Goal: Task Accomplishment & Management: Complete application form

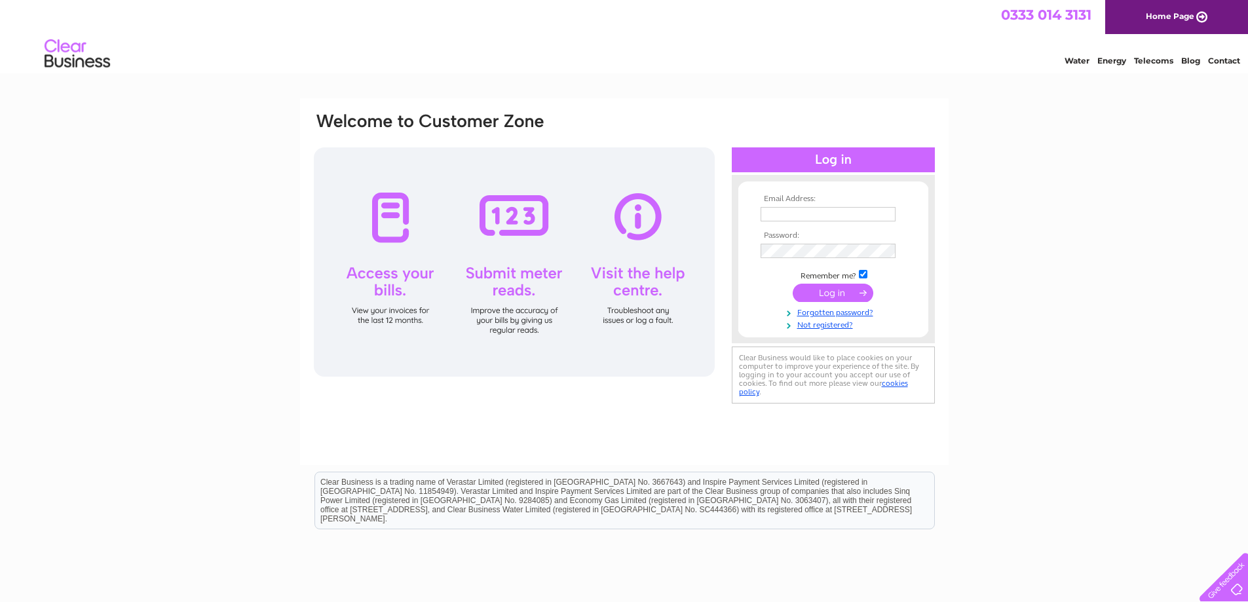
click at [1049, 445] on div "Email Address: Password:" at bounding box center [624, 393] width 1248 height 591
click at [841, 323] on link "Not registered?" at bounding box center [835, 324] width 149 height 12
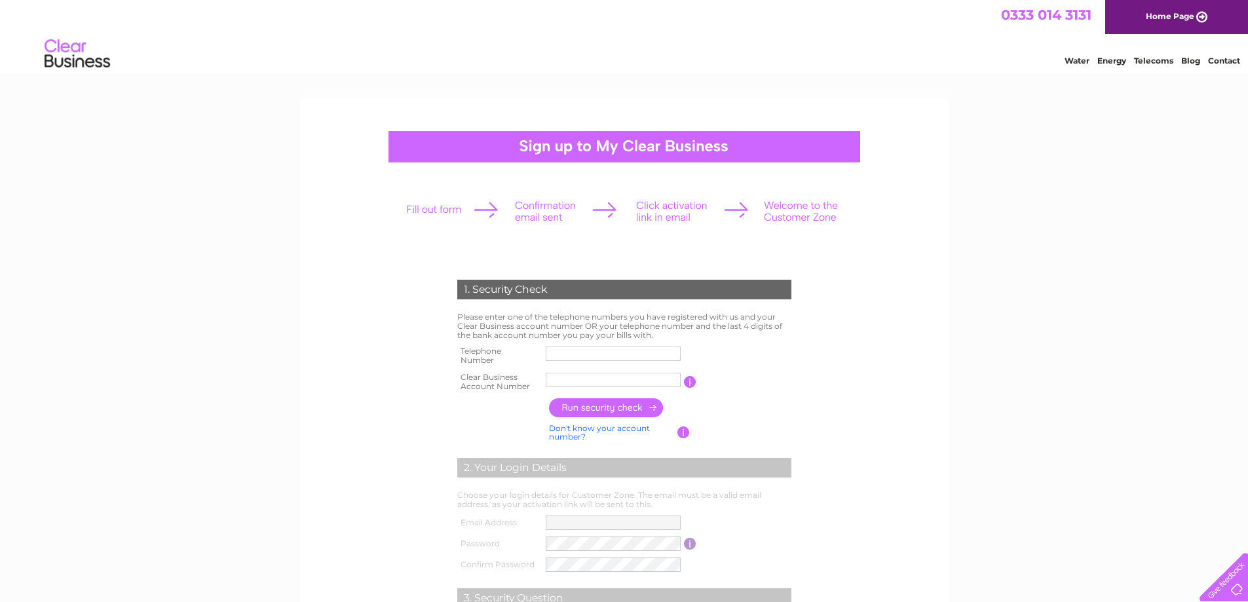
click at [628, 353] on input "text" at bounding box center [613, 354] width 135 height 14
type input "07943552966"
click at [605, 381] on input "text" at bounding box center [613, 380] width 135 height 14
type input "30321527"
click at [633, 405] on input "button" at bounding box center [606, 407] width 115 height 19
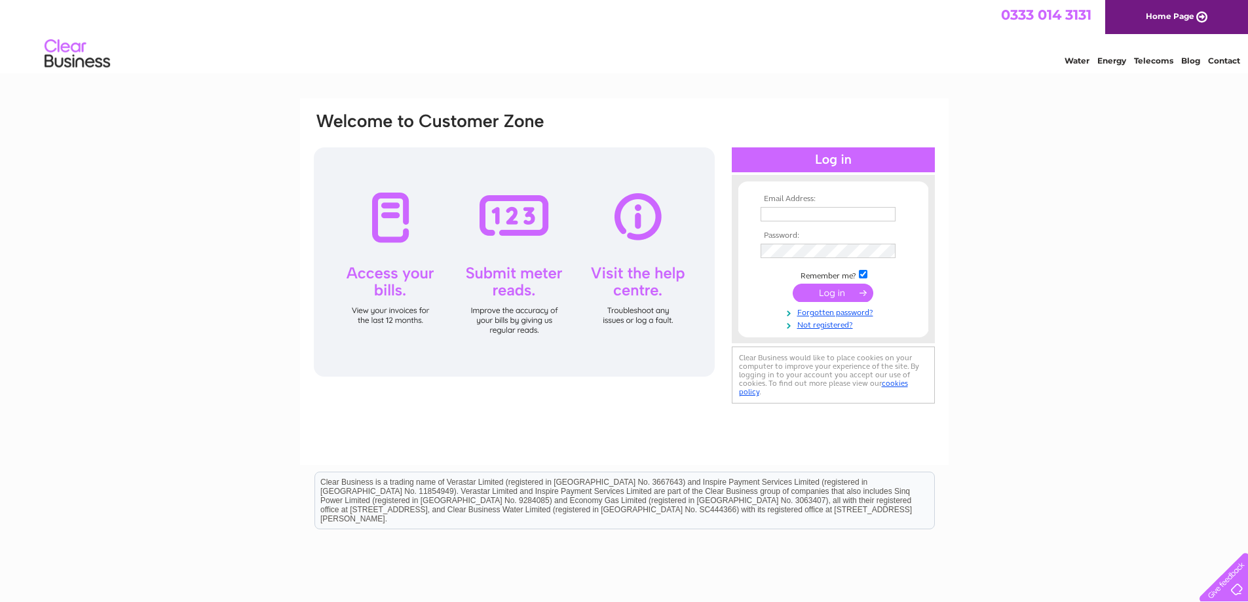
click at [807, 214] on input "text" at bounding box center [828, 214] width 135 height 14
type input "[EMAIL_ADDRESS][DOMAIN_NAME]"
click at [780, 260] on td at bounding box center [834, 251] width 152 height 21
click at [857, 317] on link "Forgotten password?" at bounding box center [835, 311] width 149 height 12
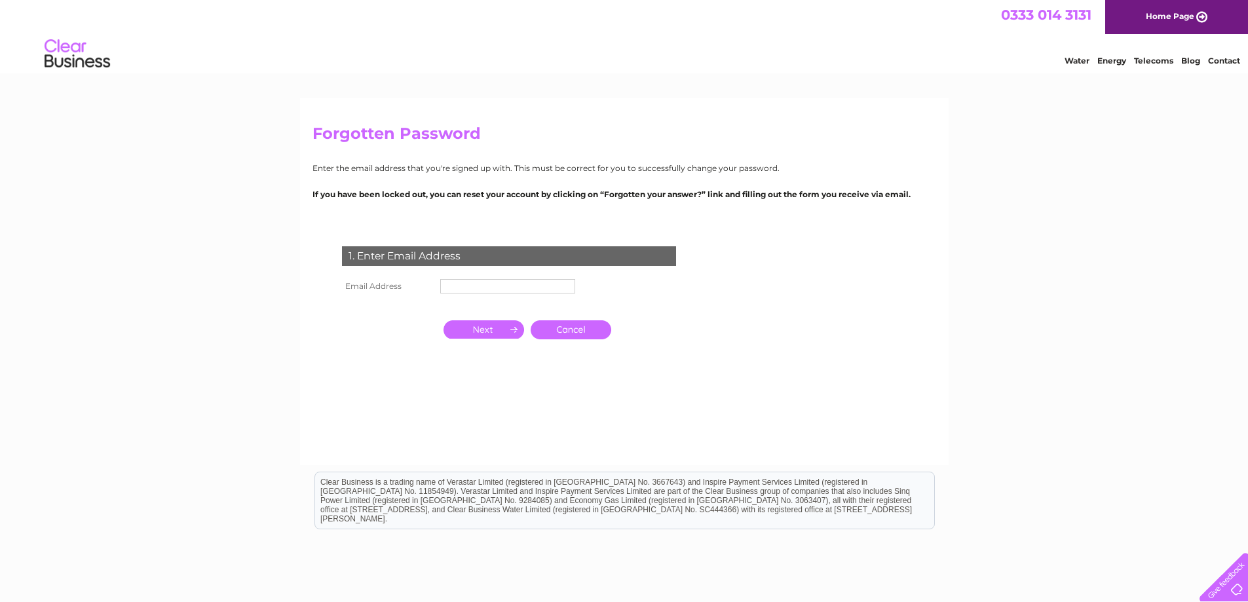
click at [815, 364] on form "1. Enter Email Address Email Address Cancel Answer" at bounding box center [625, 325] width 624 height 210
click at [482, 285] on input "text" at bounding box center [508, 287] width 136 height 16
type input "info@freelanddevelopments.co.uk"
click at [498, 336] on input "button" at bounding box center [484, 329] width 81 height 18
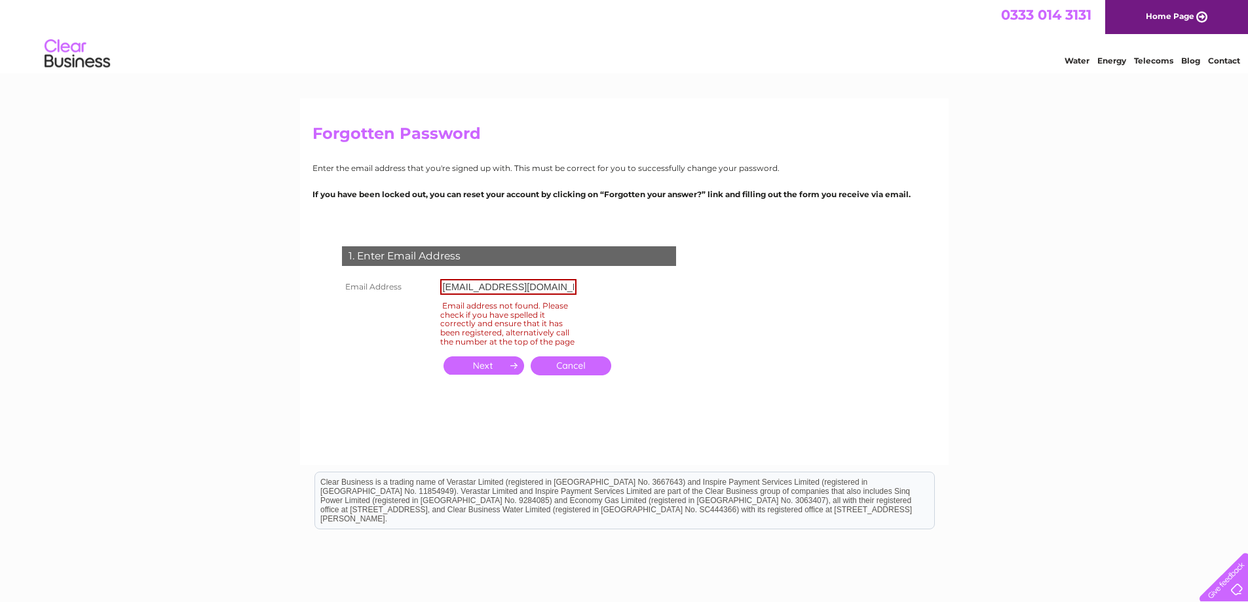
click at [744, 400] on form "1. Enter Email Address Email Address info@freelanddevelopments.co.uk Email addr…" at bounding box center [625, 325] width 624 height 210
click at [1239, 590] on div at bounding box center [1222, 575] width 54 height 54
click at [1230, 589] on div at bounding box center [1222, 575] width 54 height 54
click at [971, 309] on div "Forgotten Password Enter the email address that you're signed up with. This mus…" at bounding box center [624, 393] width 1248 height 591
click at [564, 376] on link "Cancel" at bounding box center [571, 366] width 81 height 19
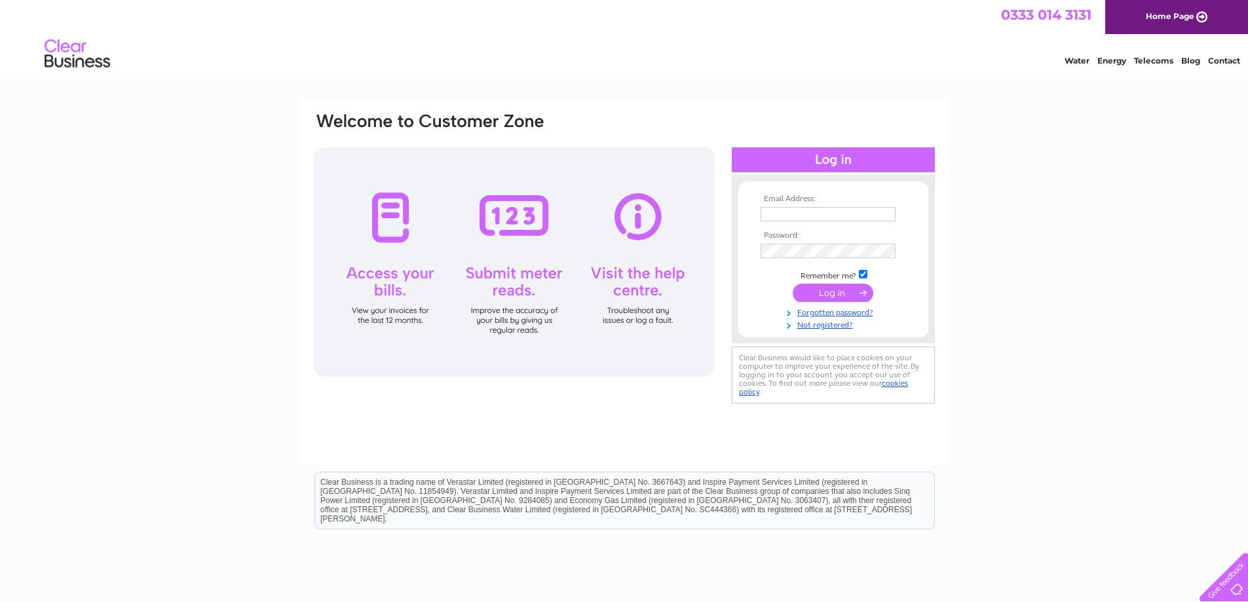
click at [1020, 275] on div "Email Address: Password:" at bounding box center [624, 393] width 1248 height 591
click at [822, 324] on link "Not registered?" at bounding box center [835, 324] width 149 height 12
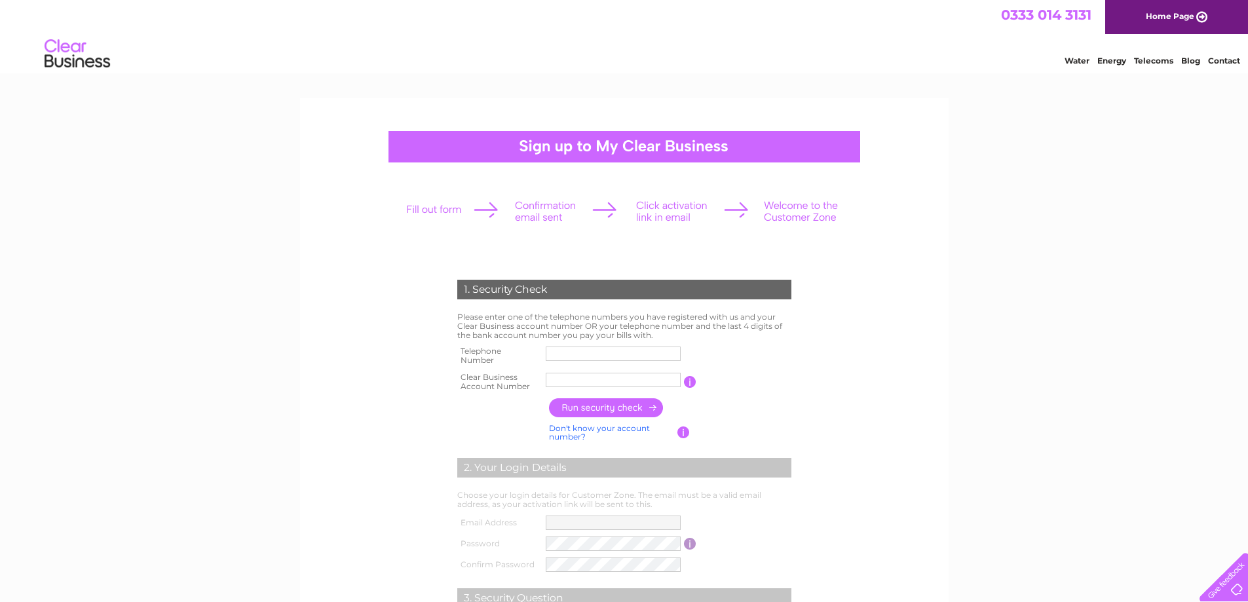
click at [598, 349] on input "text" at bounding box center [613, 354] width 135 height 14
type input "07775594515"
click at [590, 376] on input "text" at bounding box center [614, 380] width 136 height 16
type input "30321527"
click at [646, 406] on input "button" at bounding box center [606, 407] width 115 height 19
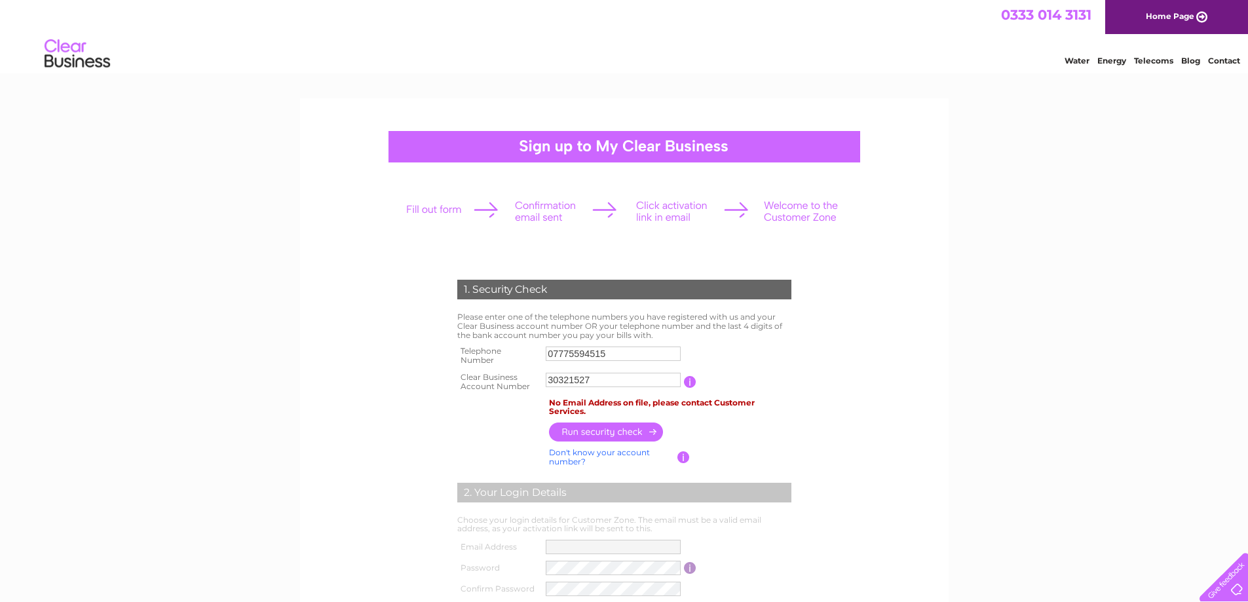
click at [912, 440] on form "1. Security Check Please enter one of the telephone numbers you have registered…" at bounding box center [625, 511] width 624 height 515
click at [982, 225] on div "1. Security Check Please enter one of the telephone numbers you have registered…" at bounding box center [624, 552] width 1248 height 908
click at [66, 52] on img at bounding box center [77, 54] width 67 height 40
drag, startPoint x: 792, startPoint y: 62, endPoint x: 708, endPoint y: 3, distance: 102.7
click at [791, 61] on div "Water Energy Telecoms Blog Contact" at bounding box center [624, 55] width 1248 height 43
